Goal: Ask a question

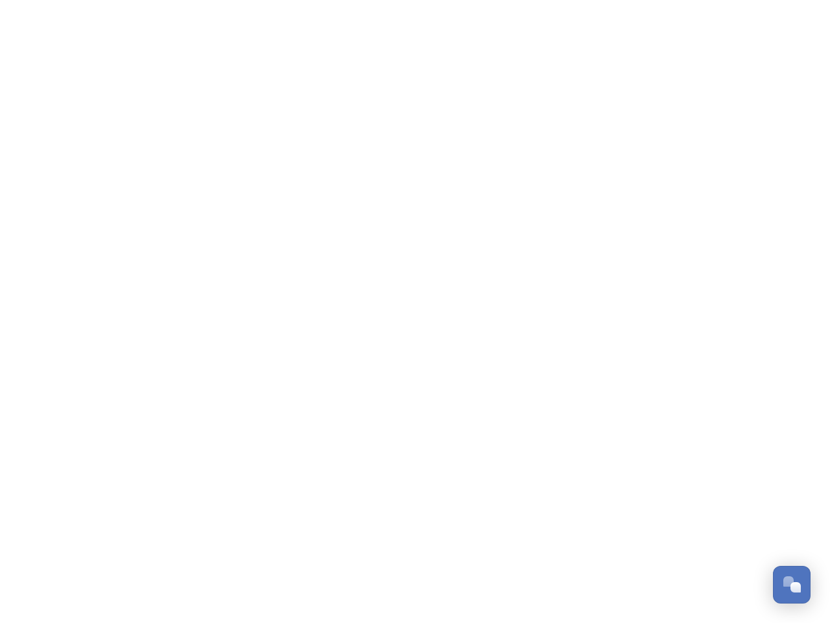
click at [792, 585] on div "Open Chat" at bounding box center [796, 587] width 10 height 10
click at [797, 440] on div "👋 Hi there - Have any questions for us? We’re here to help! Just drop us a mess…" at bounding box center [694, 371] width 234 height 324
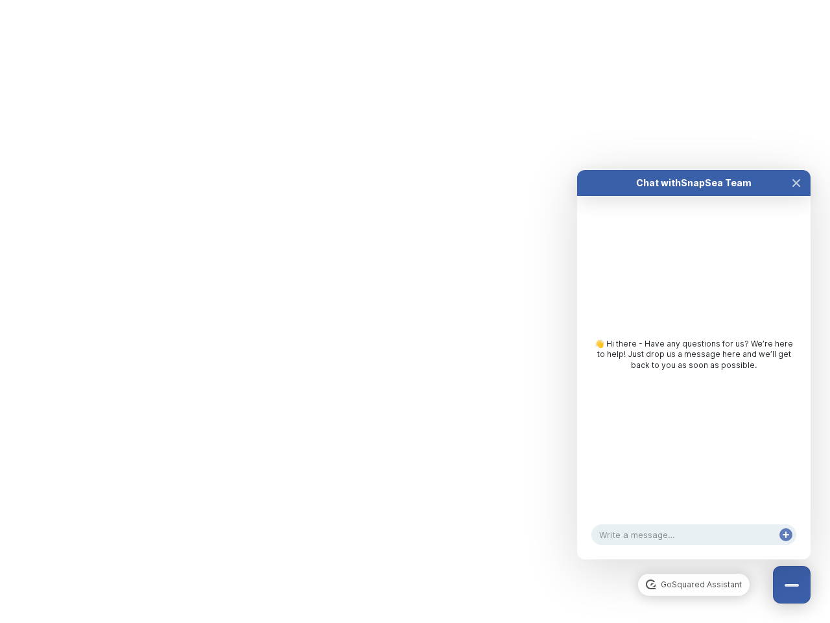
click at [694, 559] on div "Chat with SnapSea Team GoSquared Assistant 👋 Hi there - Have any questions for …" at bounding box center [694, 364] width 234 height 389
click at [694, 378] on div "👋 Hi there - Have any questions for us? We’re here to help! Just drop us a mess…" at bounding box center [694, 358] width 234 height 324
click at [797, 196] on div "👋 Hi there - Have any questions for us? We’re here to help! Just drop us a mess…" at bounding box center [694, 358] width 234 height 324
click at [786, 548] on div "Chat with SnapSea Team GoSquared Assistant 👋 Hi there - Have any questions for …" at bounding box center [694, 364] width 234 height 389
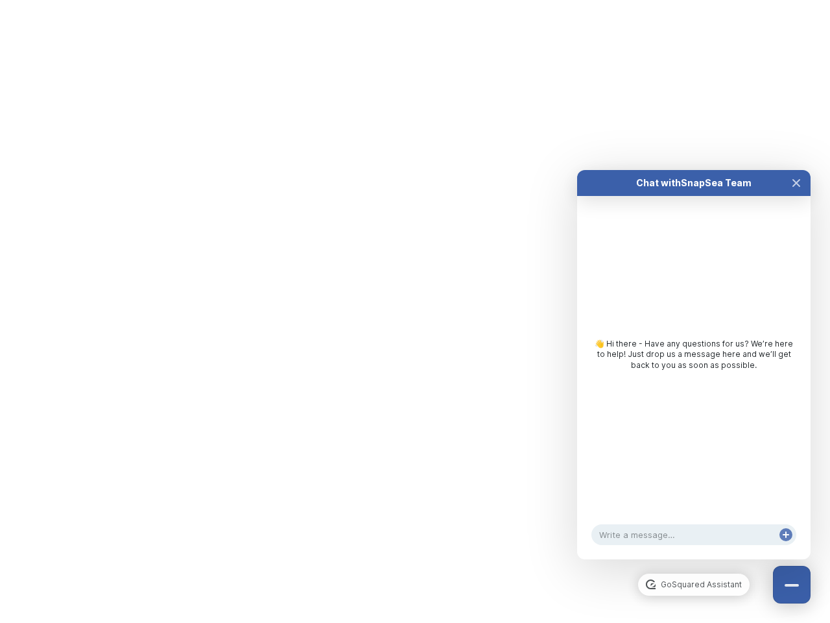
click at [415, 0] on html "/p/collection/tempest/tourism-academy-2025 Dismiss GoSquared Assistant Chat wit…" at bounding box center [415, 0] width 830 height 0
click at [406, 0] on html "/p/collection/tempest/tourism-academy-2025 Dismiss GoSquared Assistant Chat wit…" at bounding box center [415, 0] width 830 height 0
